Goal: Task Accomplishment & Management: Use online tool/utility

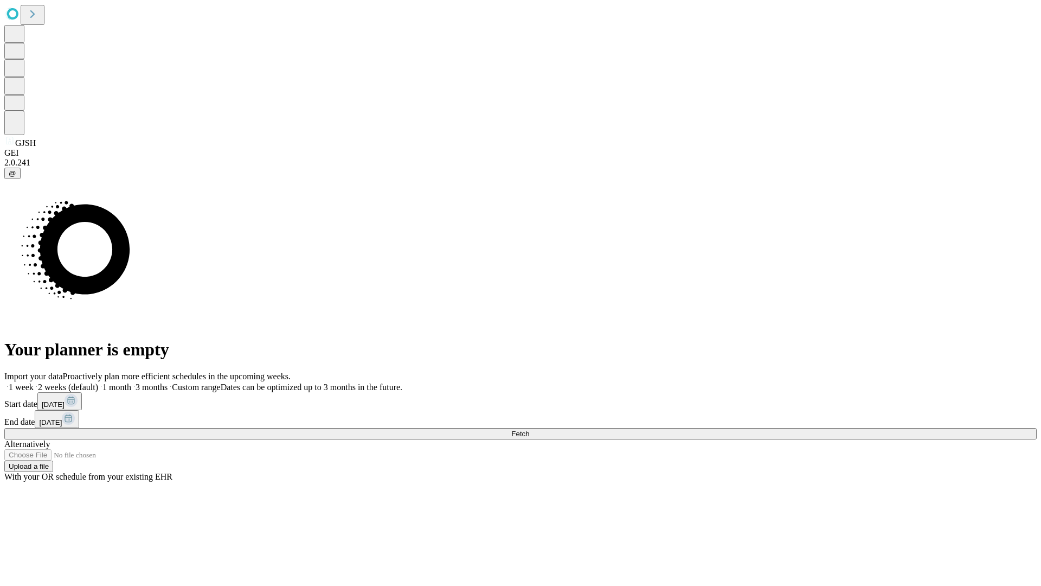
click at [529, 430] on span "Fetch" at bounding box center [520, 434] width 18 height 8
